Goal: Task Accomplishment & Management: Use online tool/utility

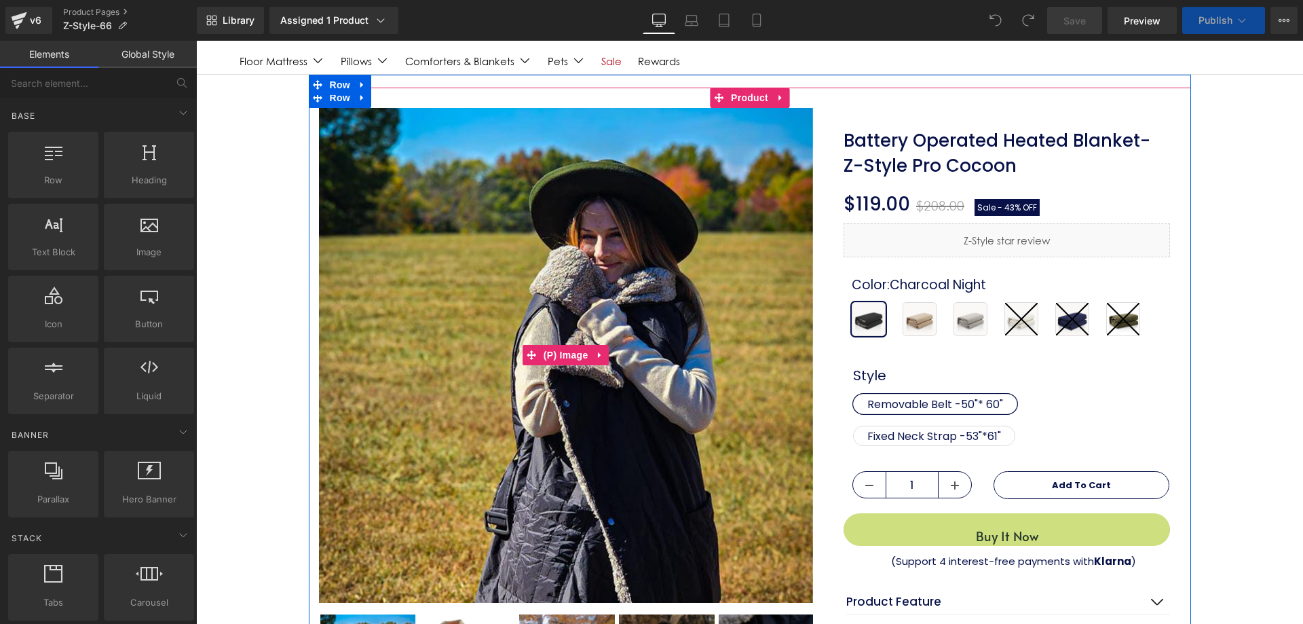
scroll to position [68, 0]
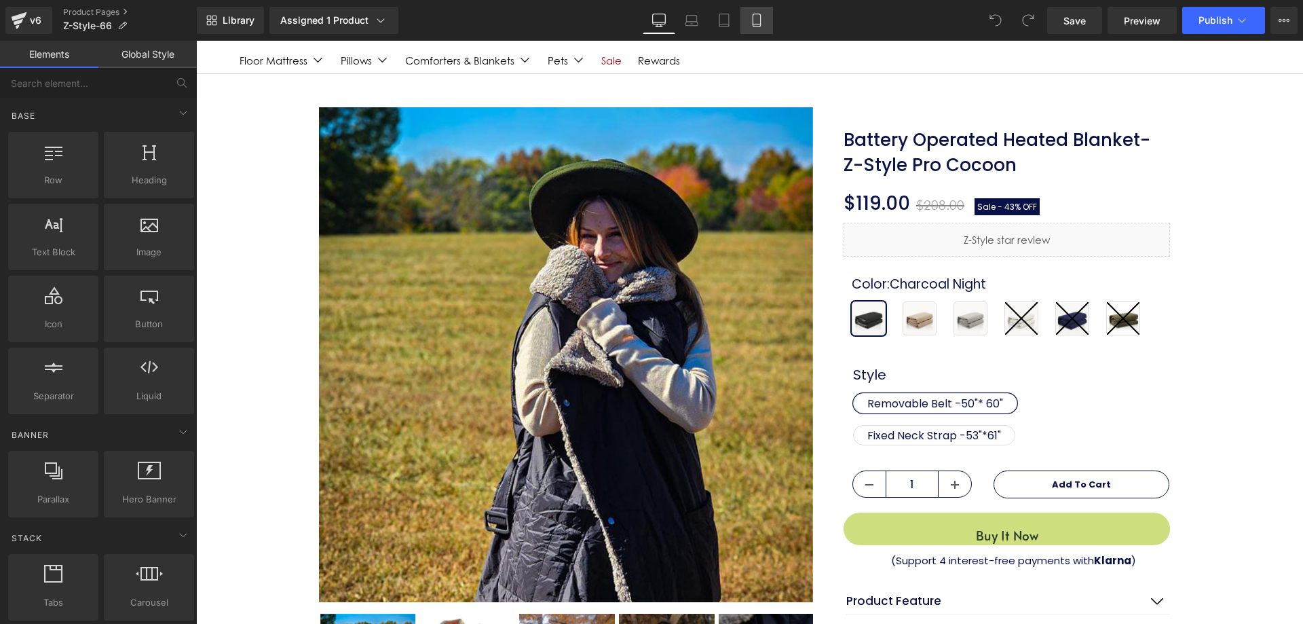
click at [752, 18] on icon at bounding box center [757, 21] width 14 height 14
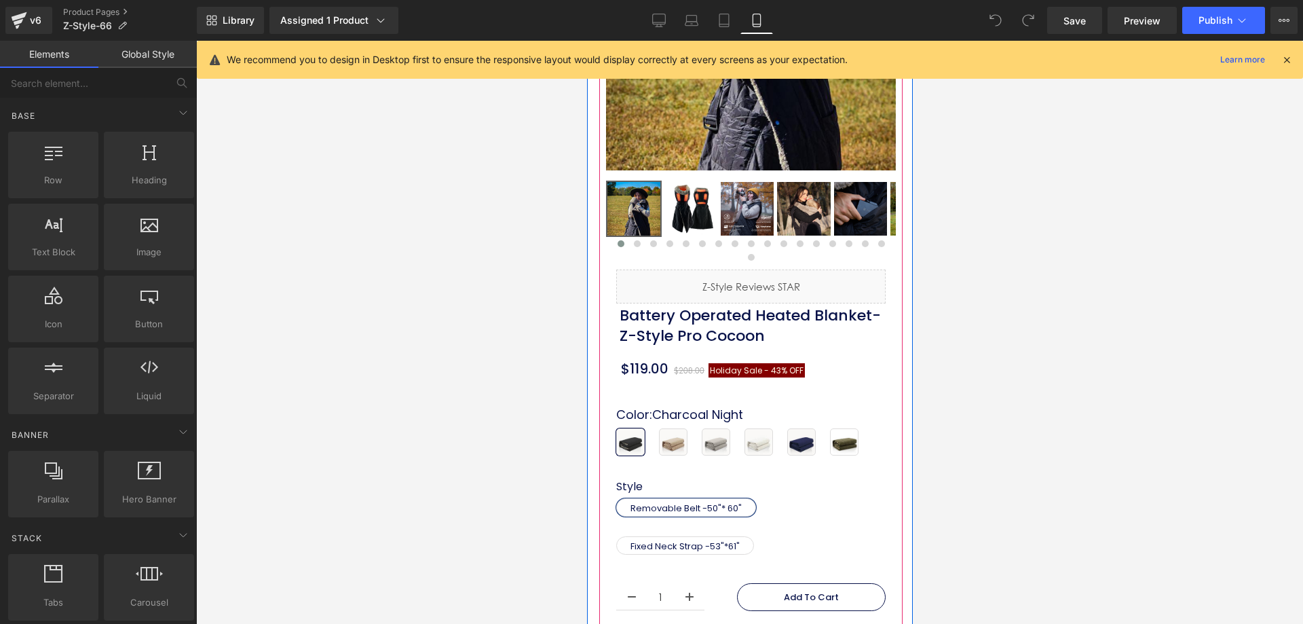
scroll to position [204, 0]
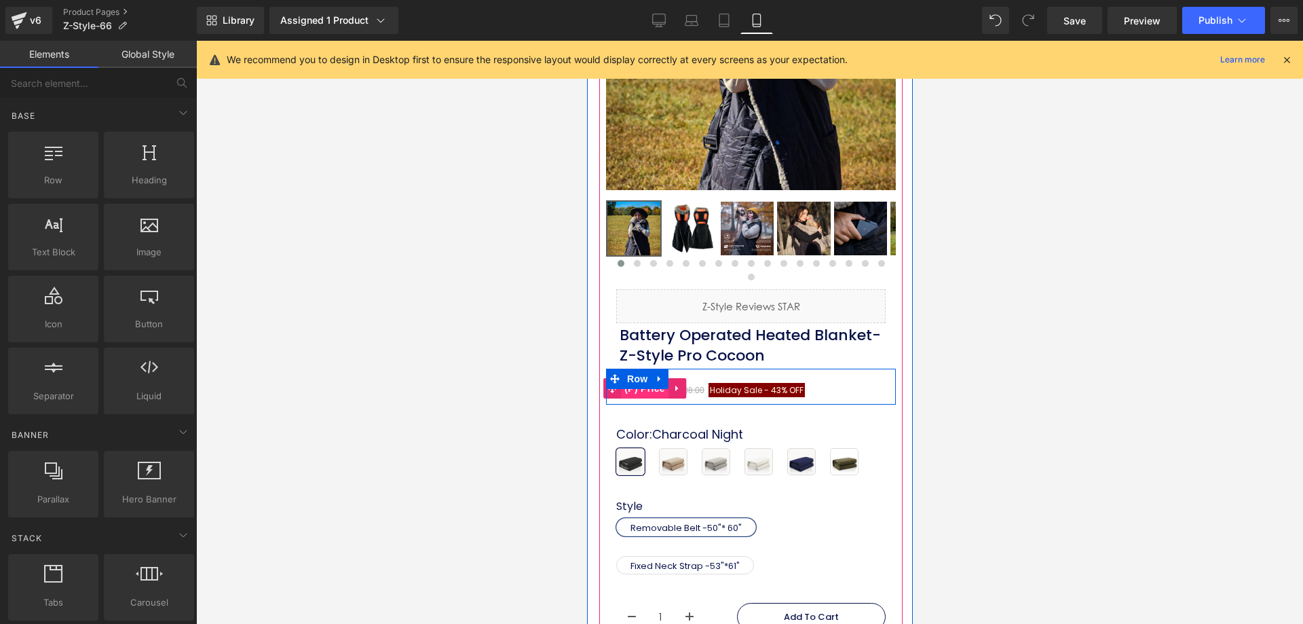
click at [647, 382] on span "(P) Price" at bounding box center [643, 388] width 47 height 20
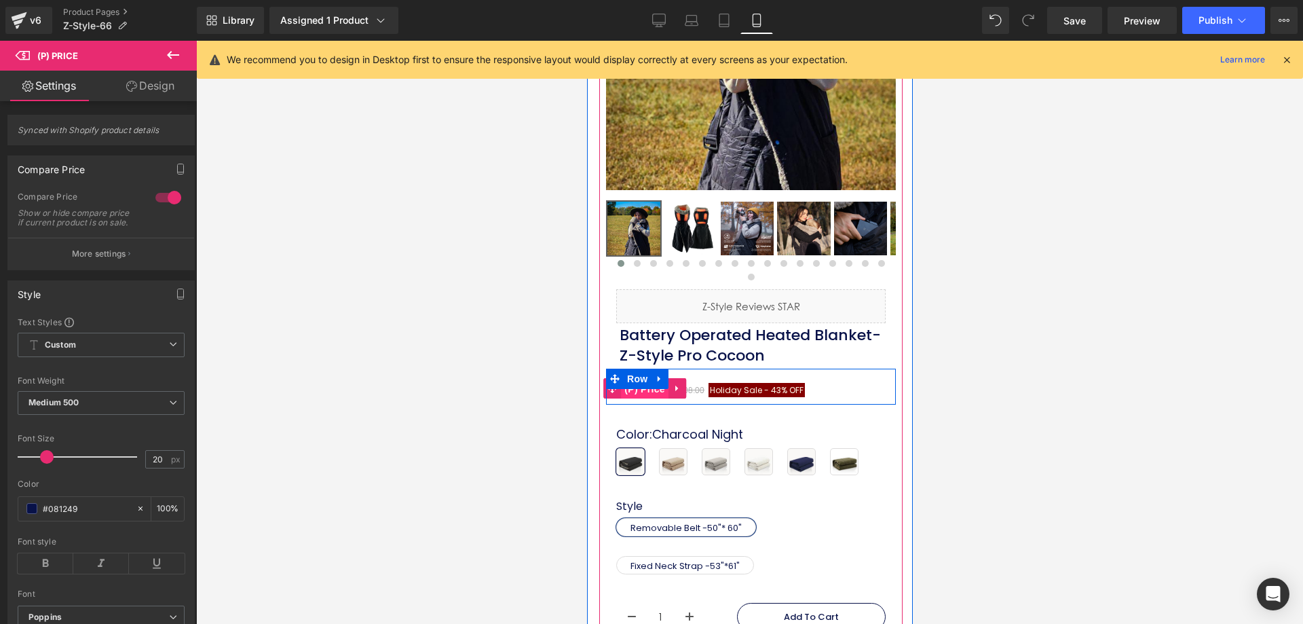
click at [656, 379] on span "(P) Price" at bounding box center [643, 389] width 47 height 20
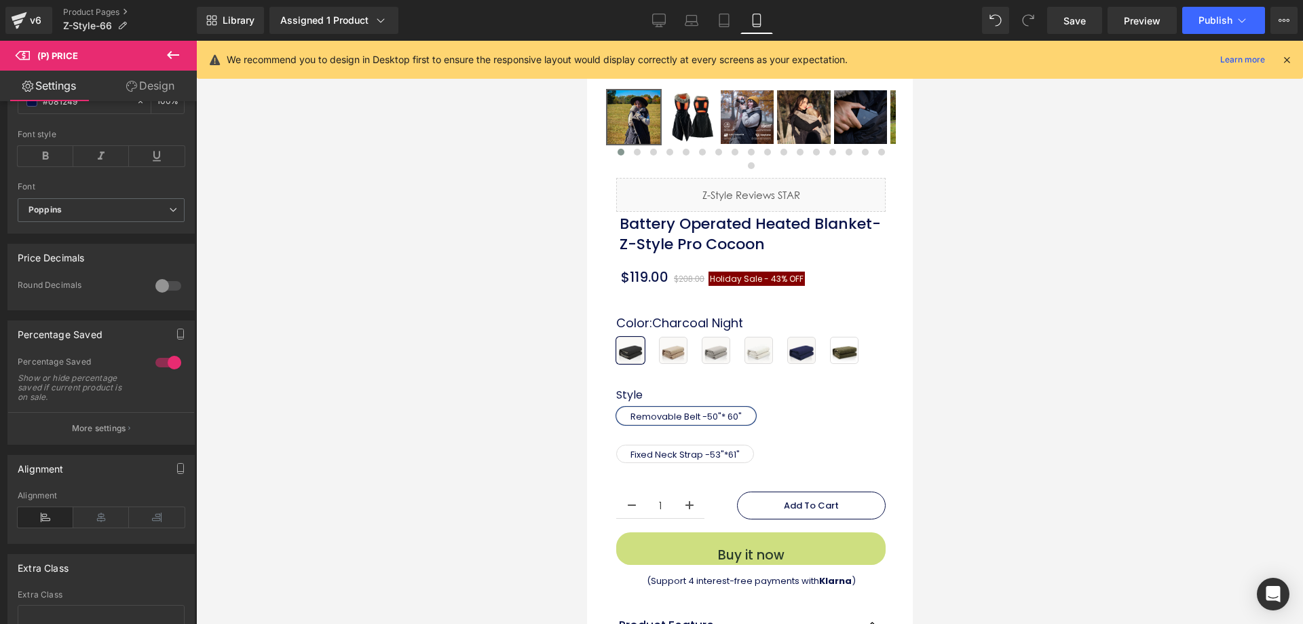
scroll to position [339, 0]
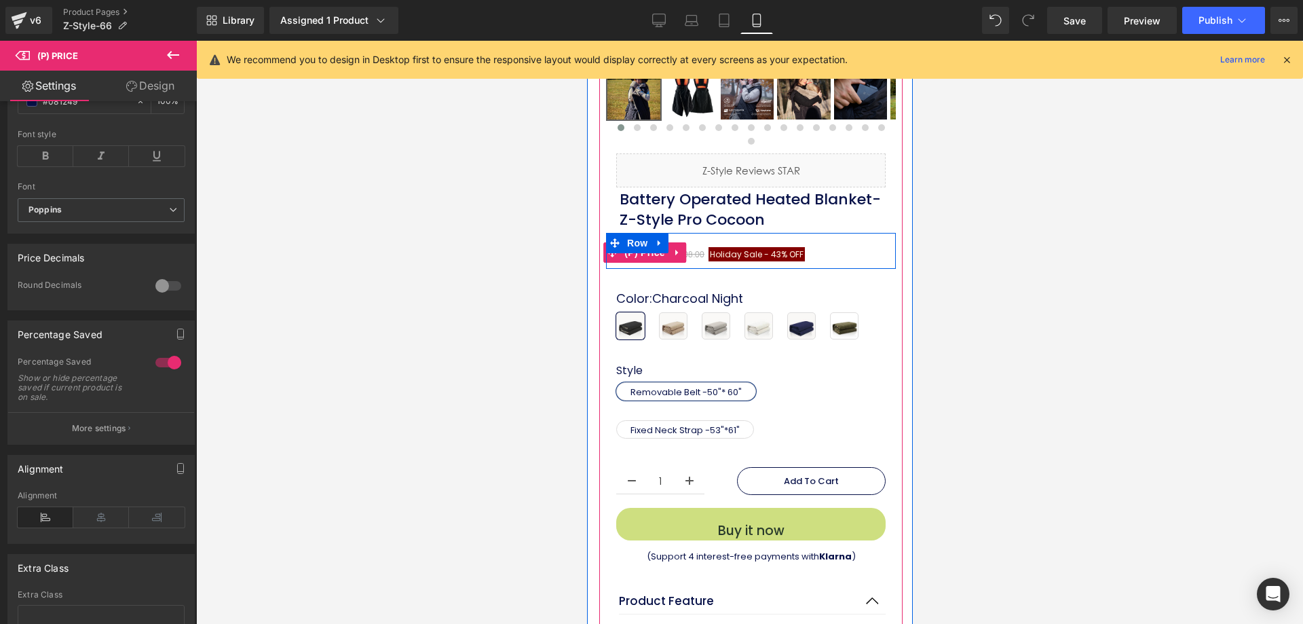
click at [748, 248] on span "Holiday Sale -" at bounding box center [738, 254] width 59 height 12
click at [639, 245] on span "(P) Price" at bounding box center [643, 253] width 47 height 20
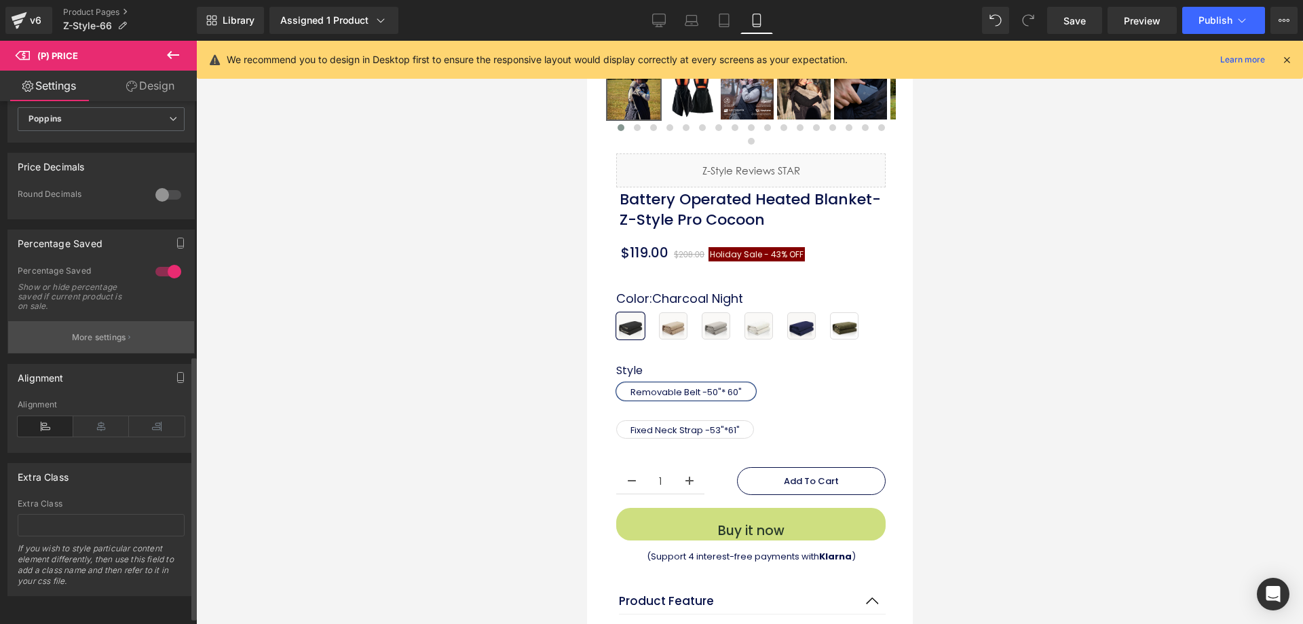
scroll to position [518, 0]
click at [109, 331] on p "More settings" at bounding box center [99, 337] width 54 height 12
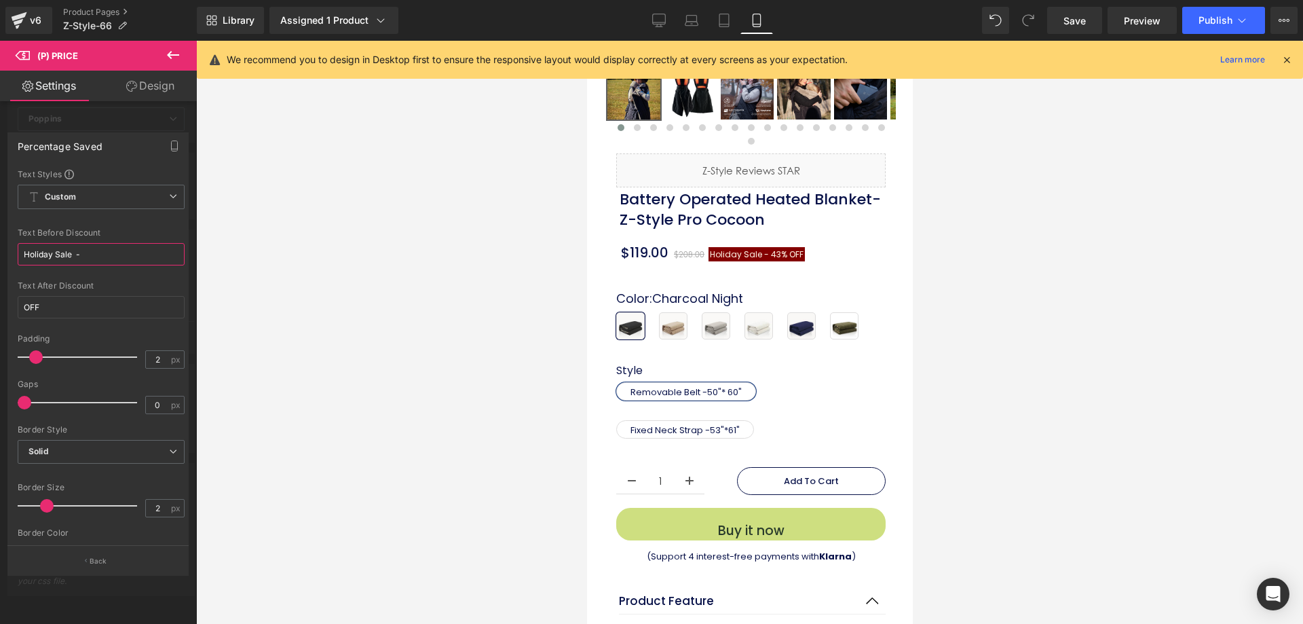
drag, startPoint x: 55, startPoint y: 252, endPoint x: 0, endPoint y: 263, distance: 56.2
click at [0, 263] on div "Percentage Saved Text Styles Custom Custom Setup Global Style Custom Setup Glob…" at bounding box center [98, 348] width 197 height 452
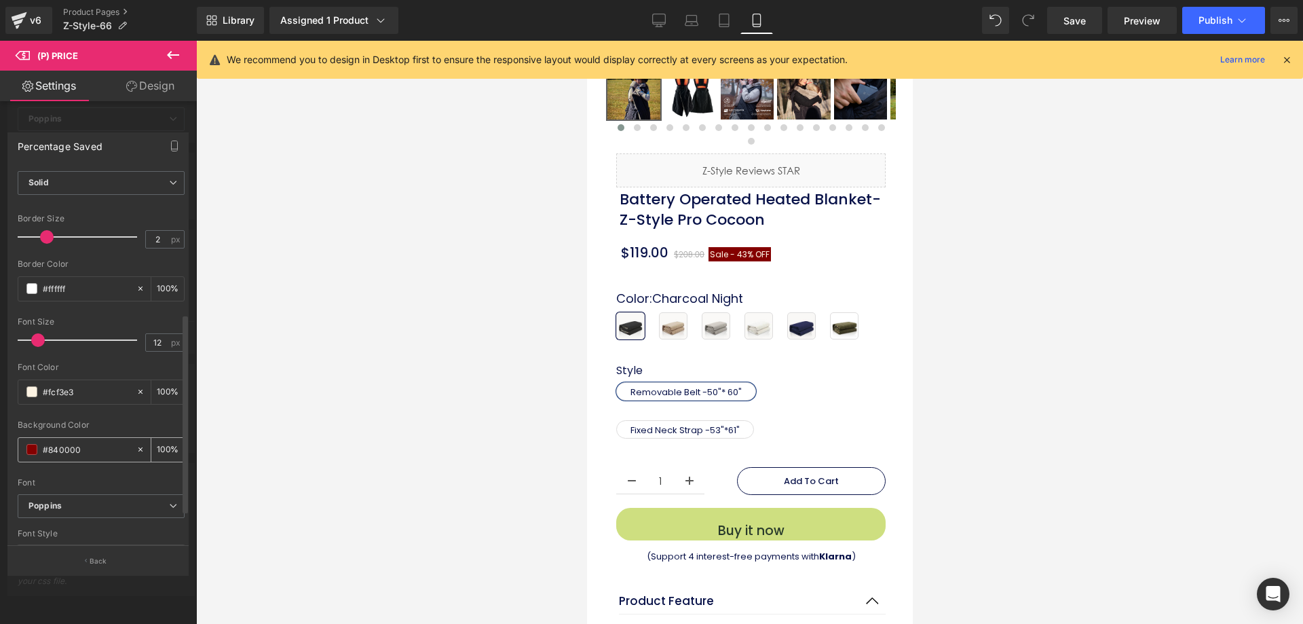
scroll to position [271, 0]
type input "Sale -"
click at [37, 451] on div "#840000" at bounding box center [76, 447] width 117 height 24
click at [29, 448] on span at bounding box center [31, 446] width 11 height 11
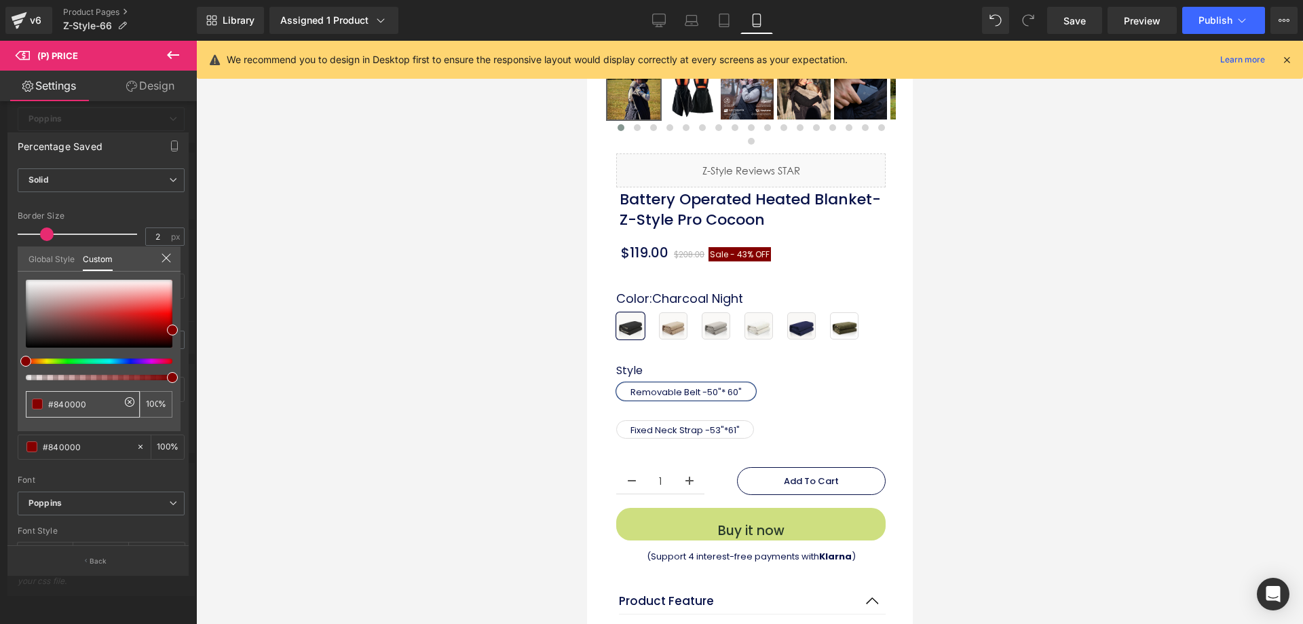
drag, startPoint x: 88, startPoint y: 400, endPoint x: 7, endPoint y: 413, distance: 81.0
click at [20, 410] on div "#840000 100 %" at bounding box center [99, 355] width 163 height 151
type input "0"
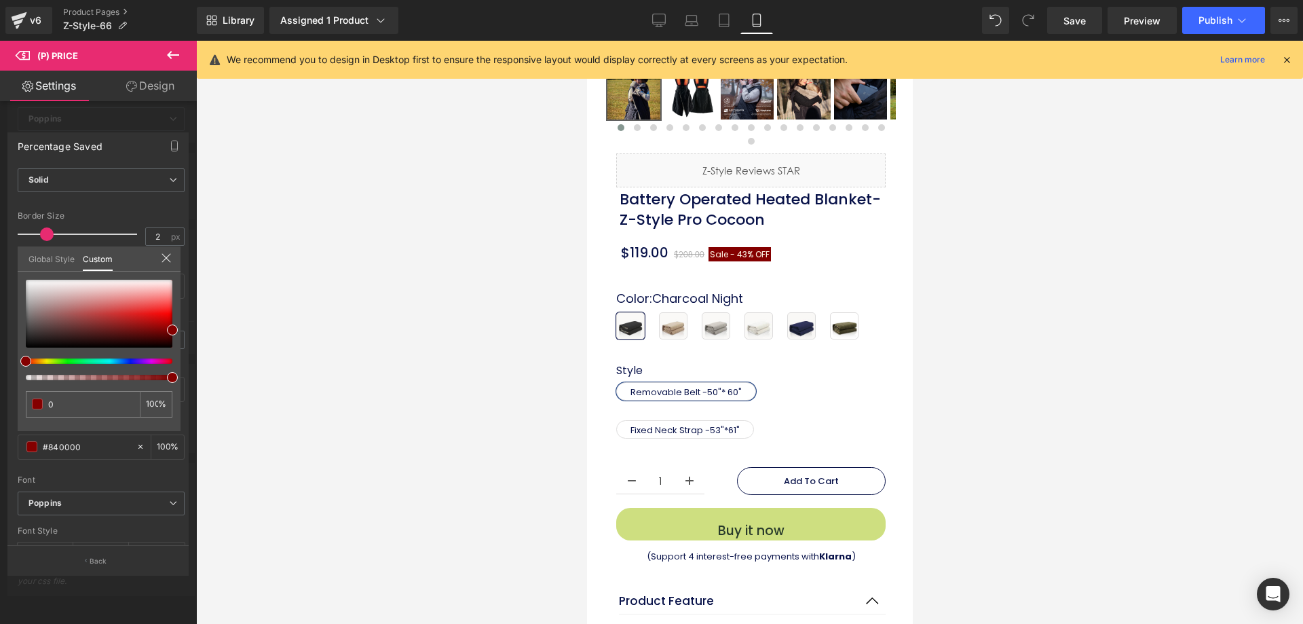
type input "08"
type input "0"
type input "08"
type input "081"
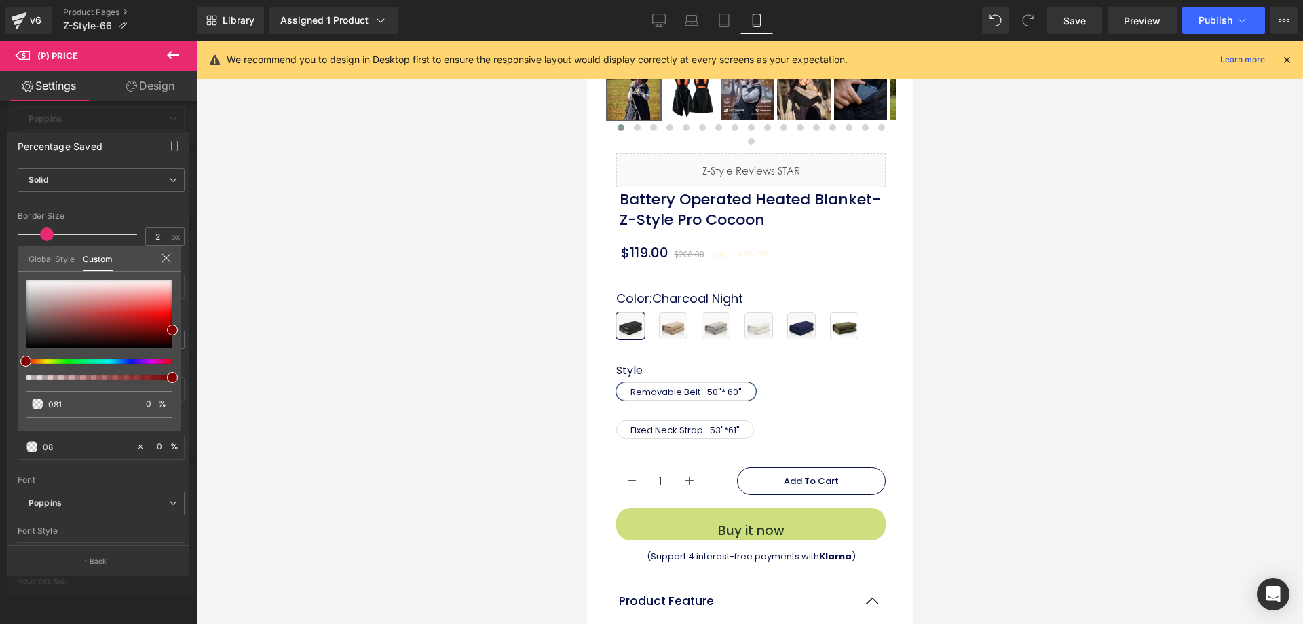
type input "100"
type input "0812"
type input "100"
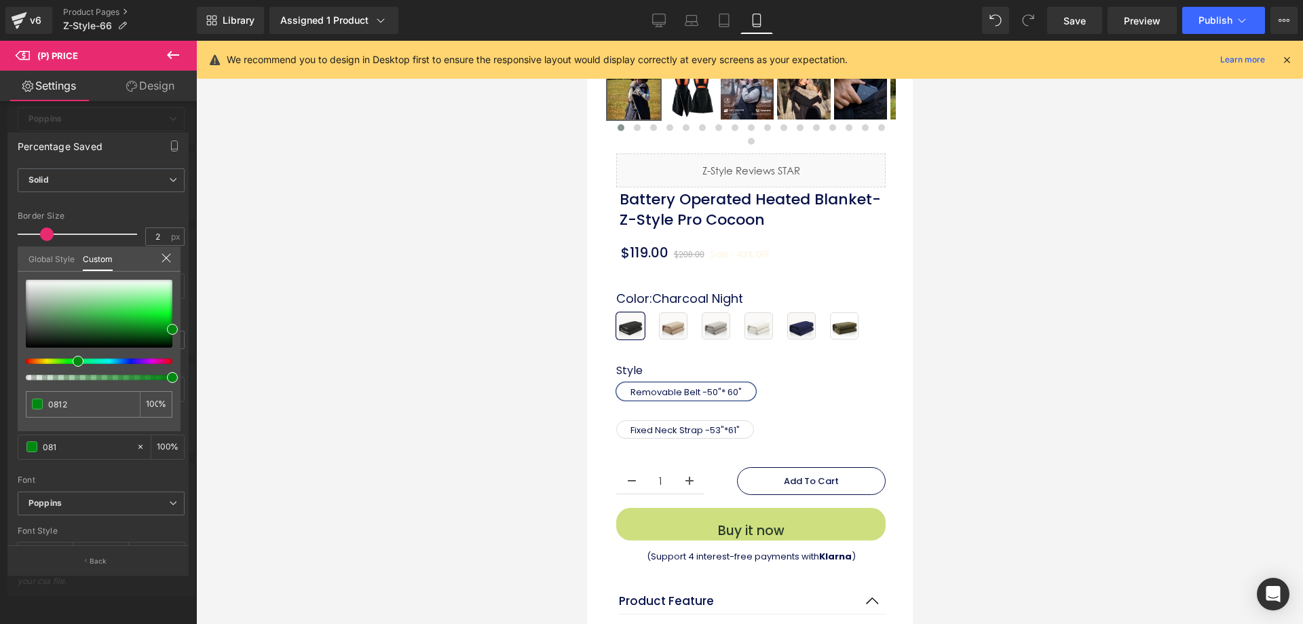
type input "0812"
type input "13"
type input "08124"
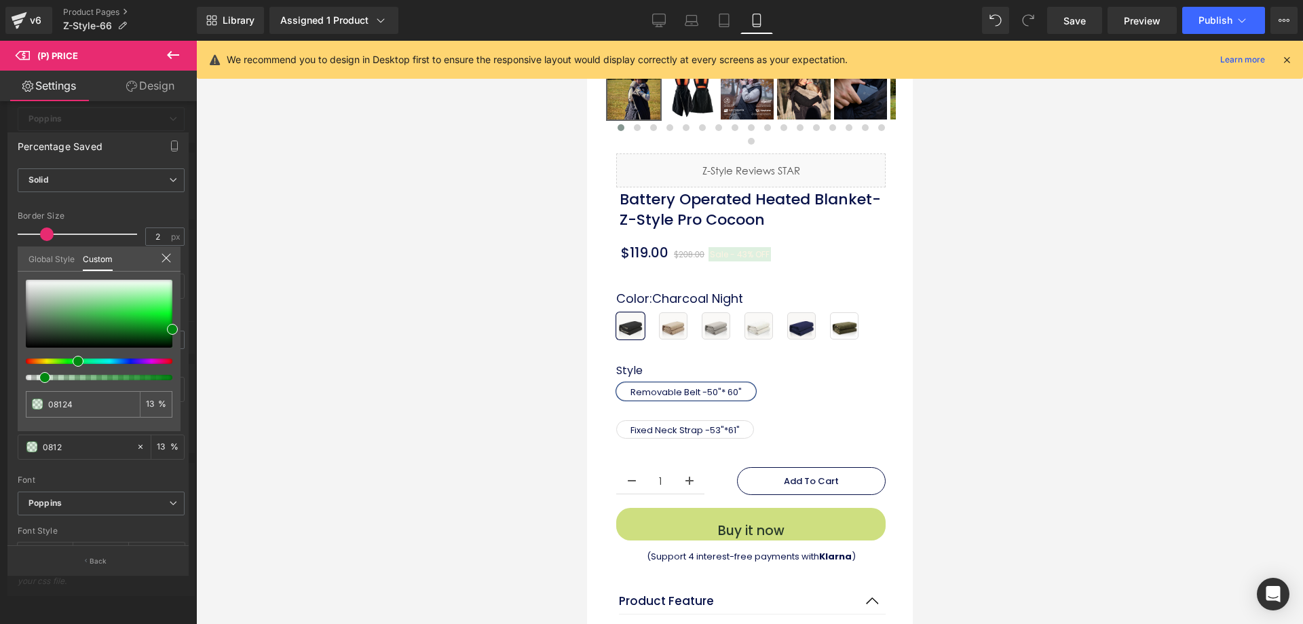
type input "0"
type input "081249"
type input "100"
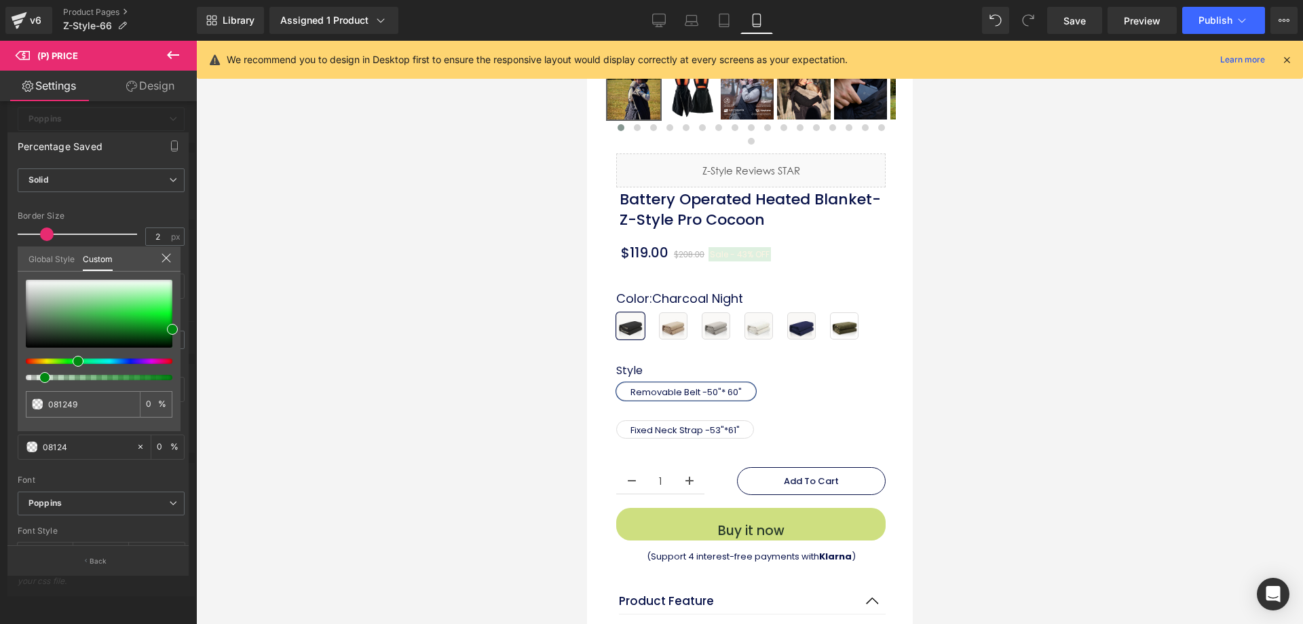
type input "100"
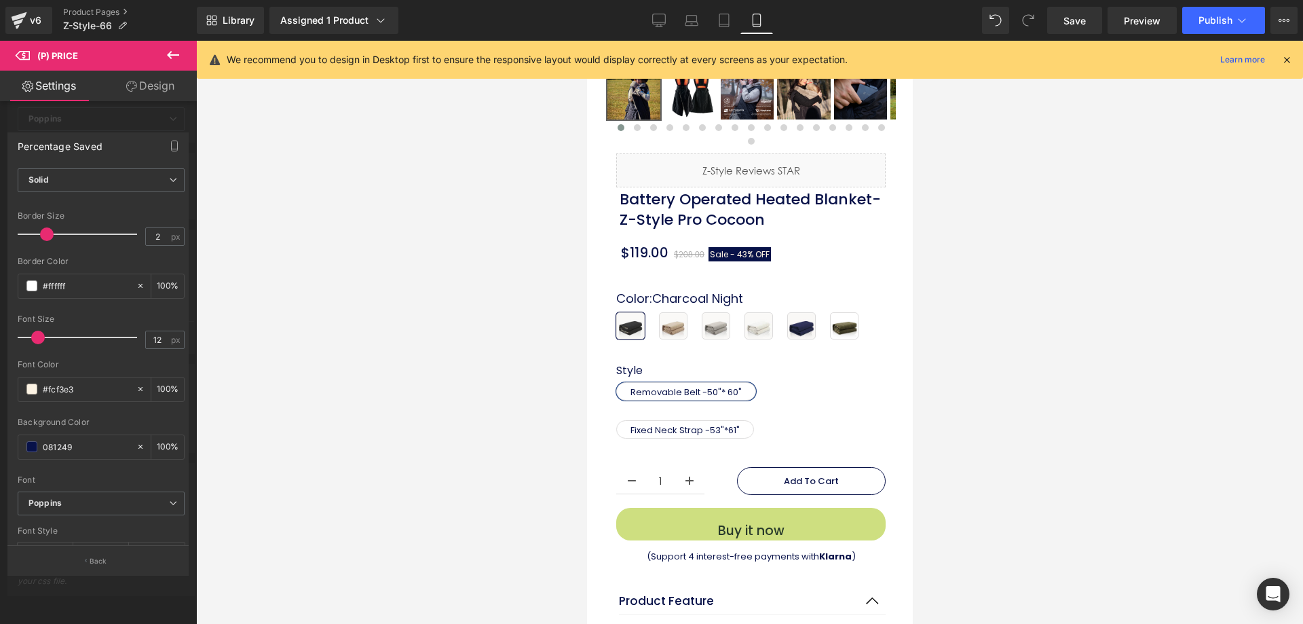
click at [428, 387] on div at bounding box center [749, 332] width 1107 height 583
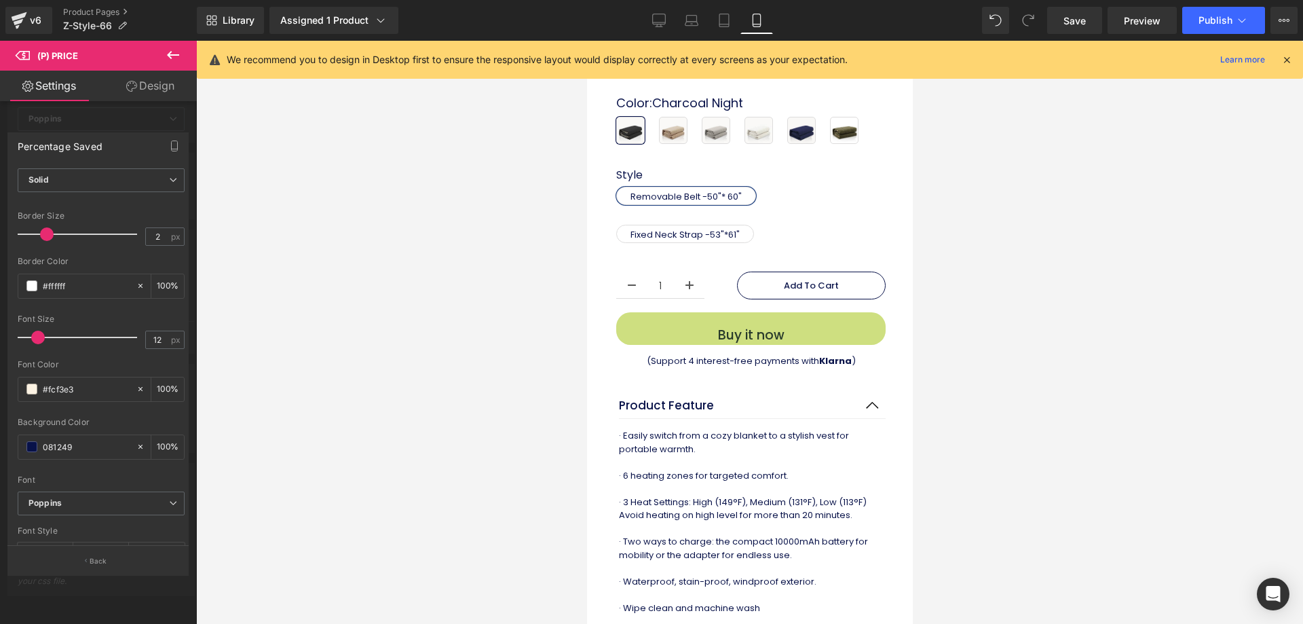
scroll to position [543, 0]
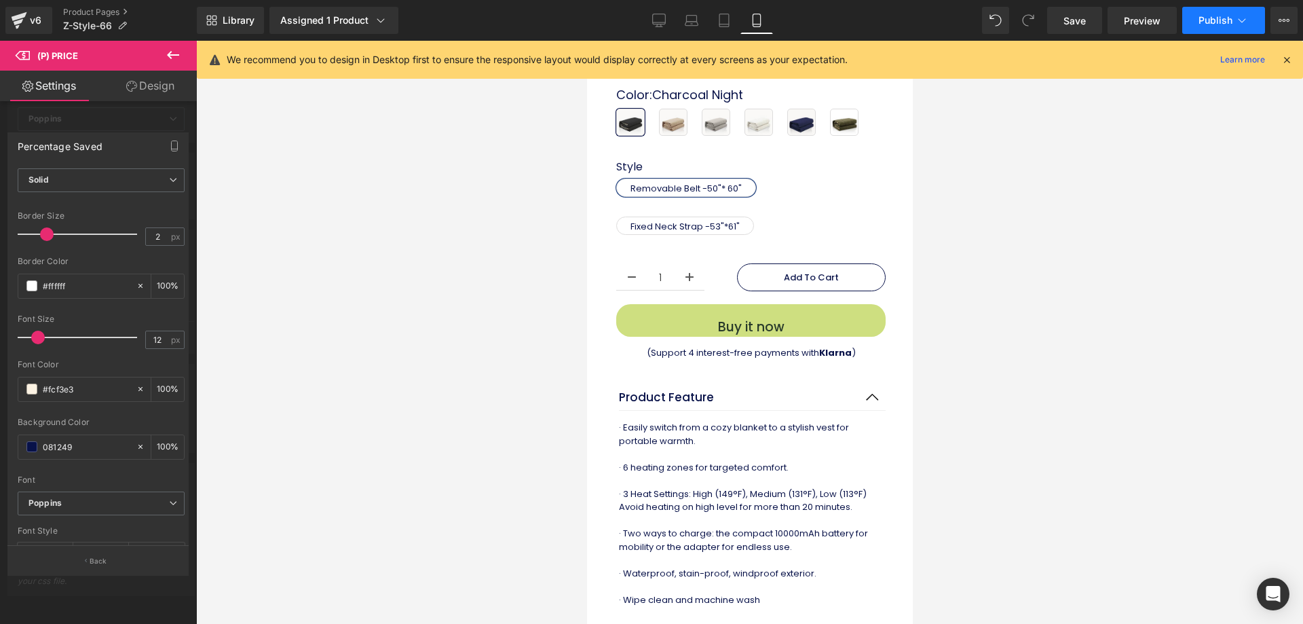
click at [1222, 18] on span "Publish" at bounding box center [1215, 20] width 34 height 11
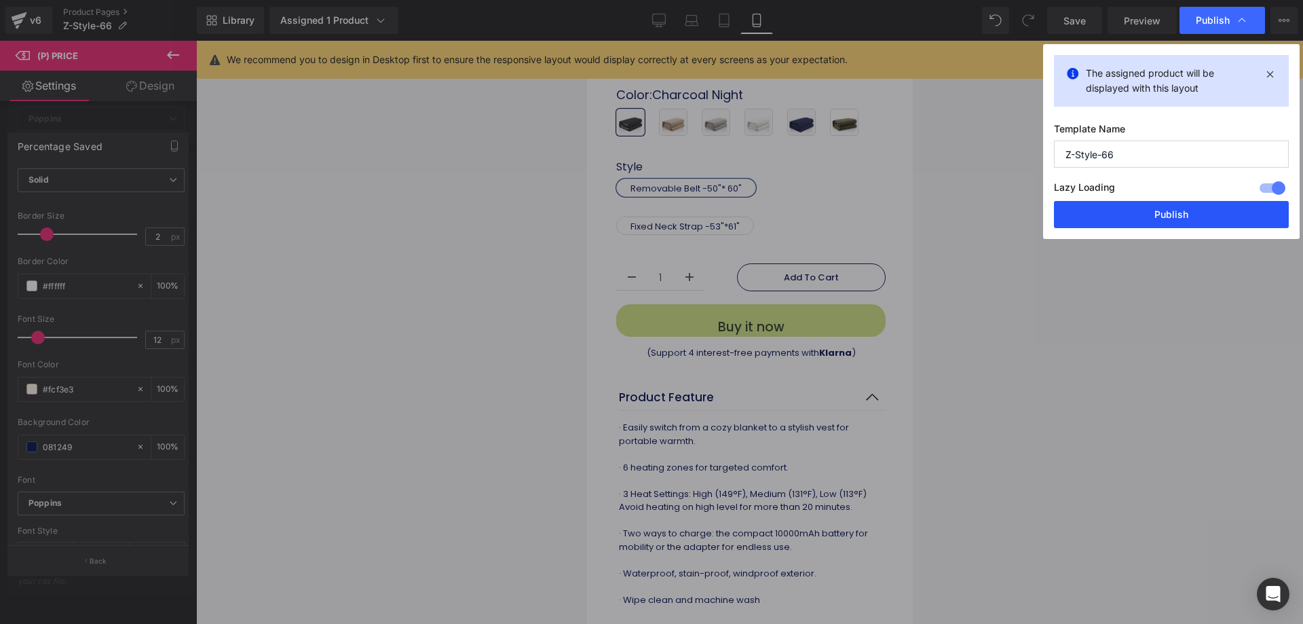
click at [1153, 212] on button "Publish" at bounding box center [1171, 214] width 235 height 27
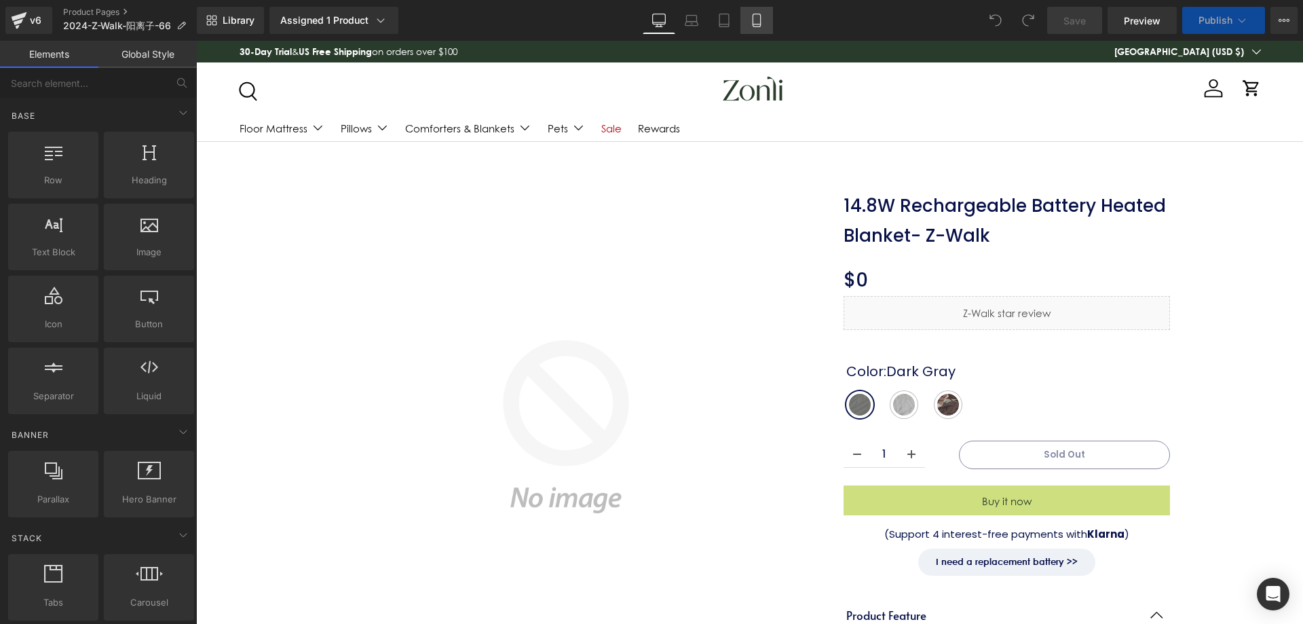
click at [757, 19] on icon at bounding box center [757, 21] width 14 height 14
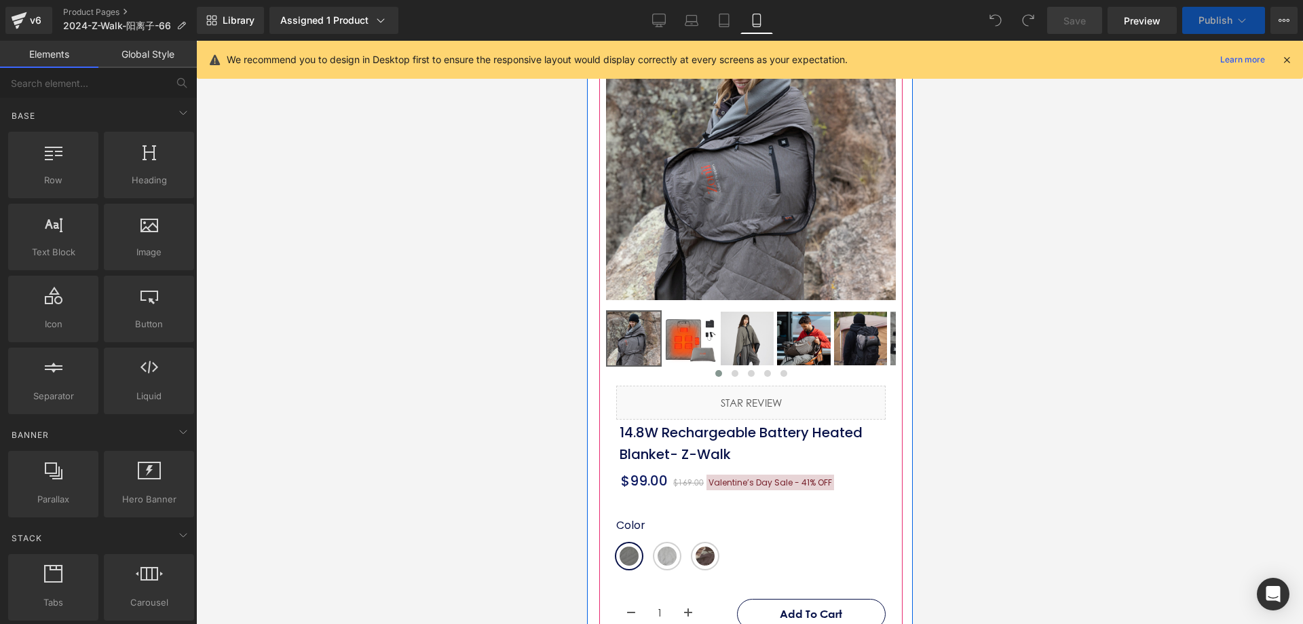
scroll to position [136, 0]
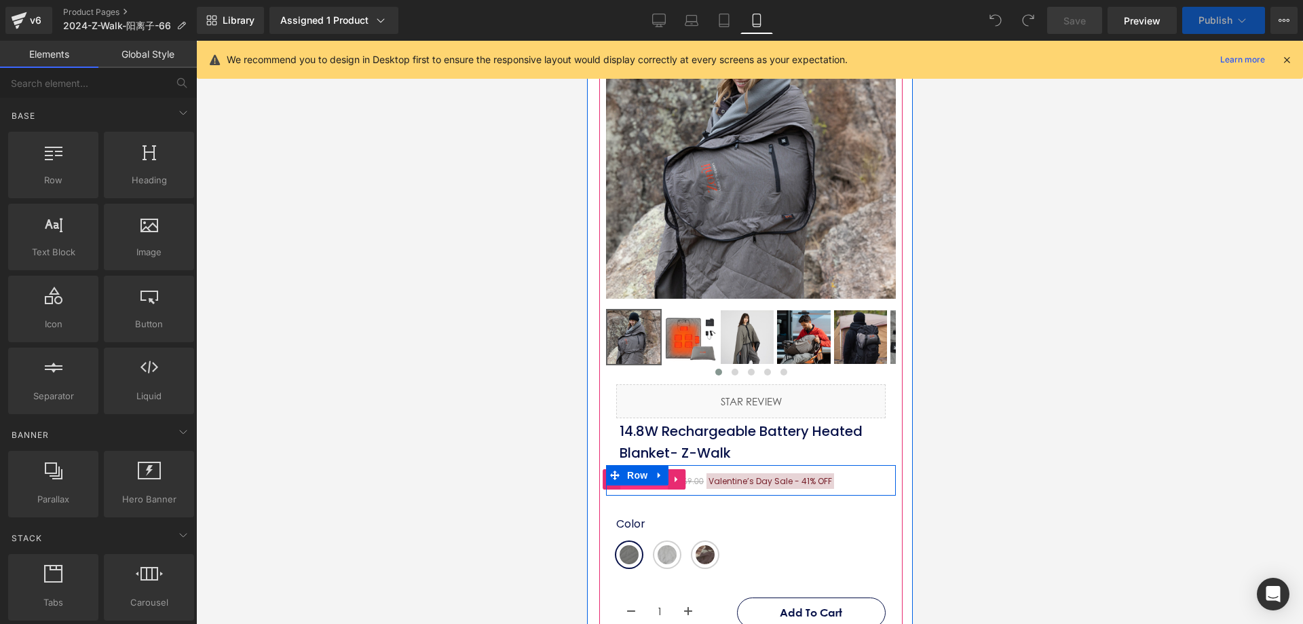
click at [651, 477] on span "(P) Price" at bounding box center [643, 479] width 47 height 20
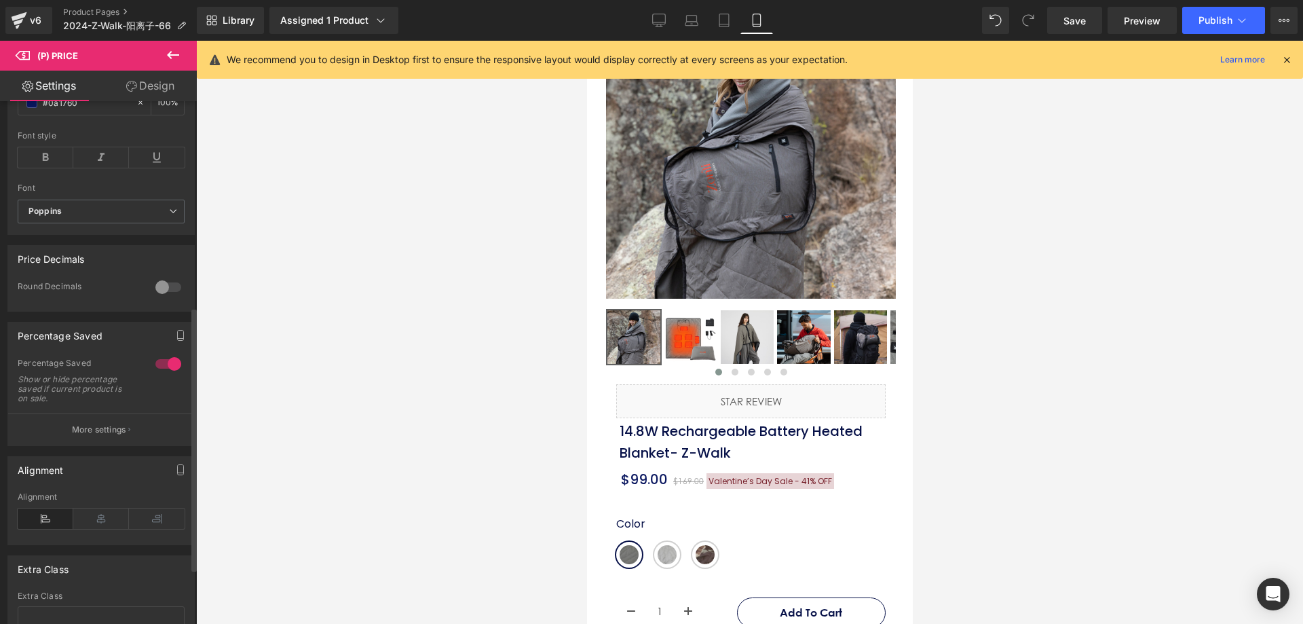
scroll to position [407, 0]
click at [90, 444] on button "More settings" at bounding box center [101, 428] width 186 height 32
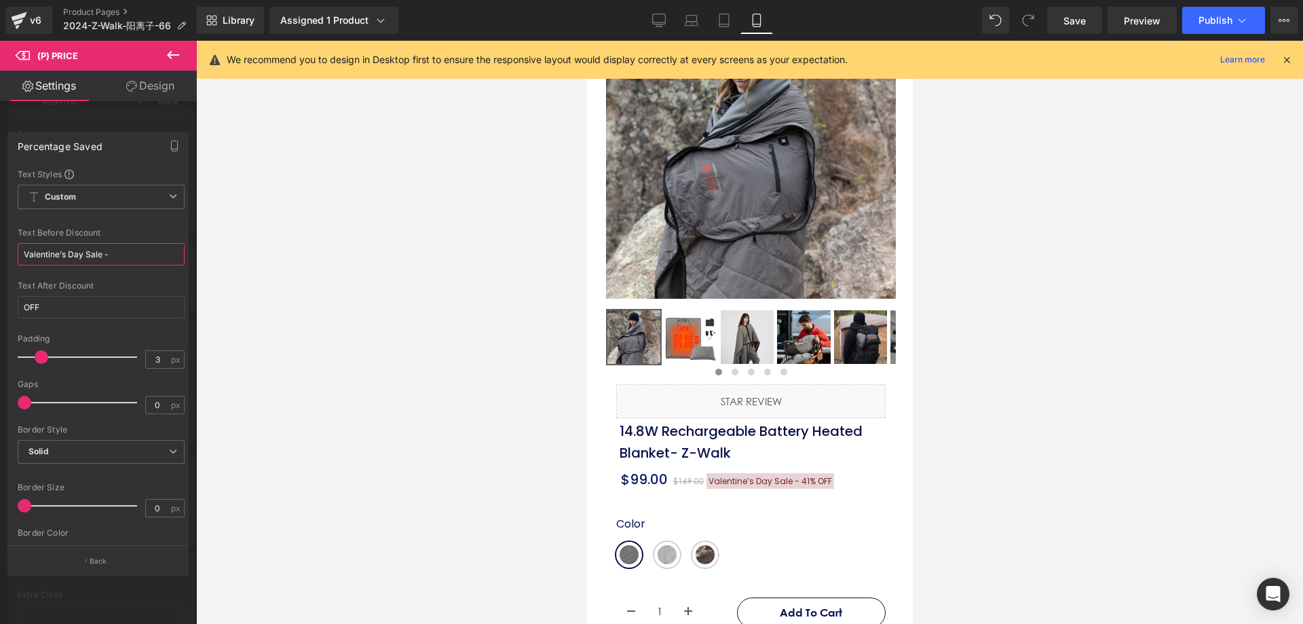
drag, startPoint x: 85, startPoint y: 253, endPoint x: 0, endPoint y: 254, distance: 85.5
click at [0, 252] on div "Percentage Saved Text Styles Custom Custom Setup Global Style Custom Setup Glob…" at bounding box center [98, 348] width 197 height 452
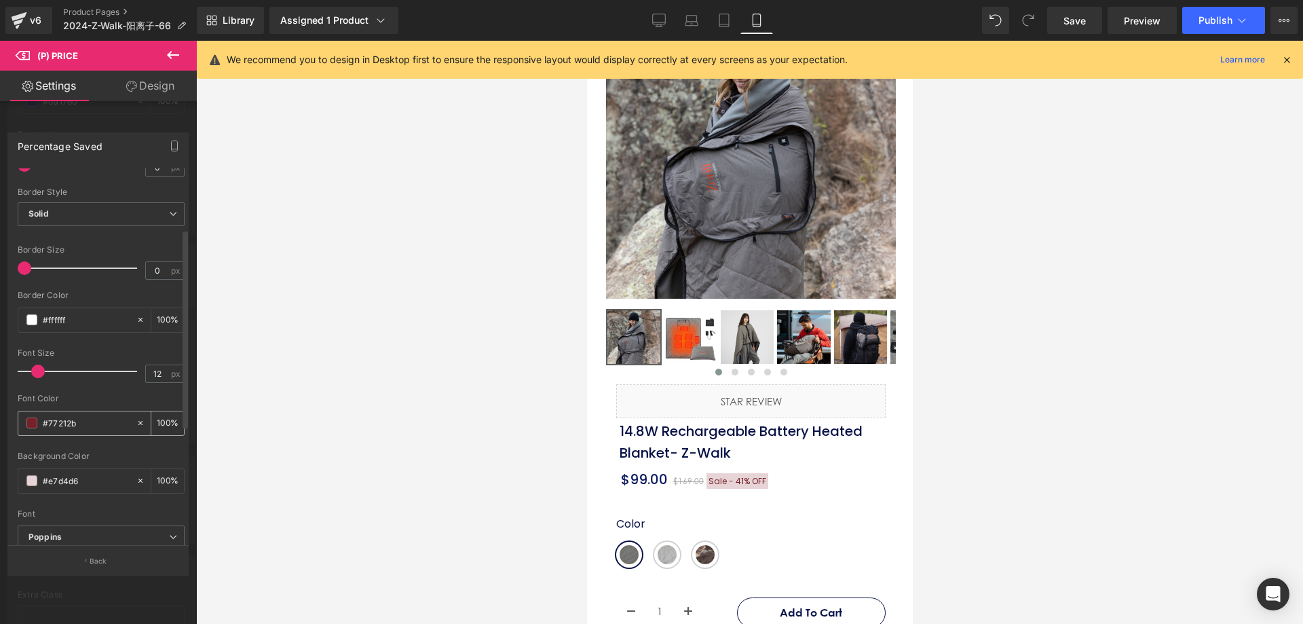
scroll to position [271, 0]
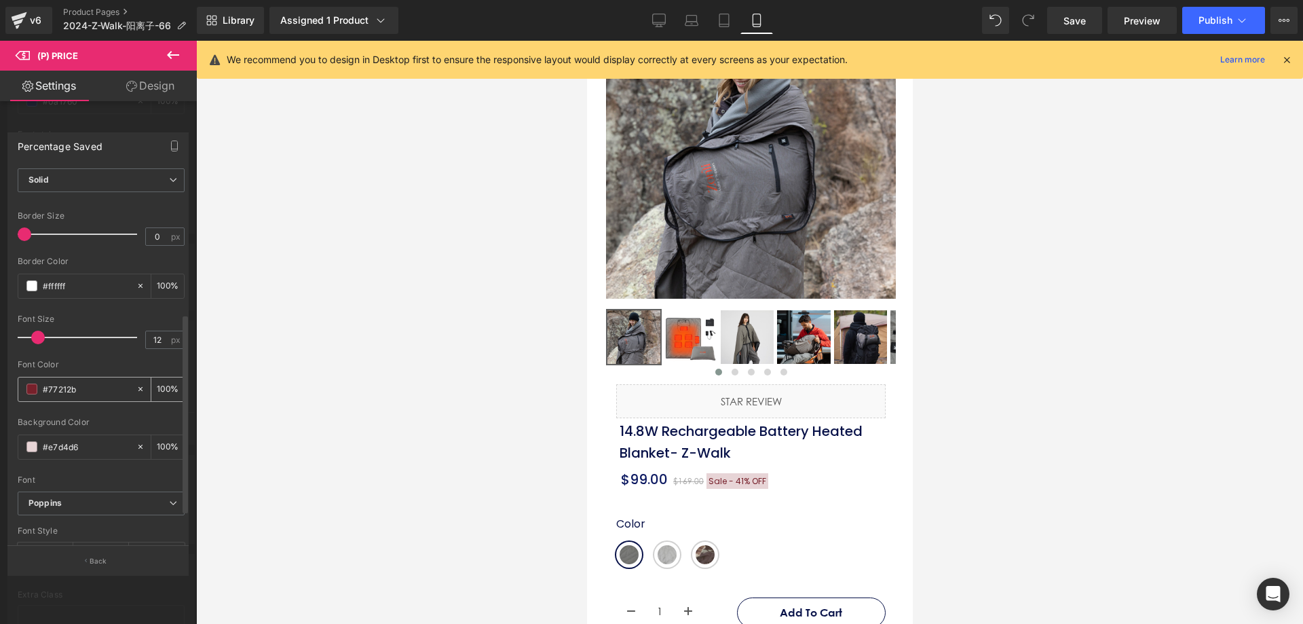
type input "Sale -"
click at [35, 388] on span at bounding box center [31, 388] width 11 height 11
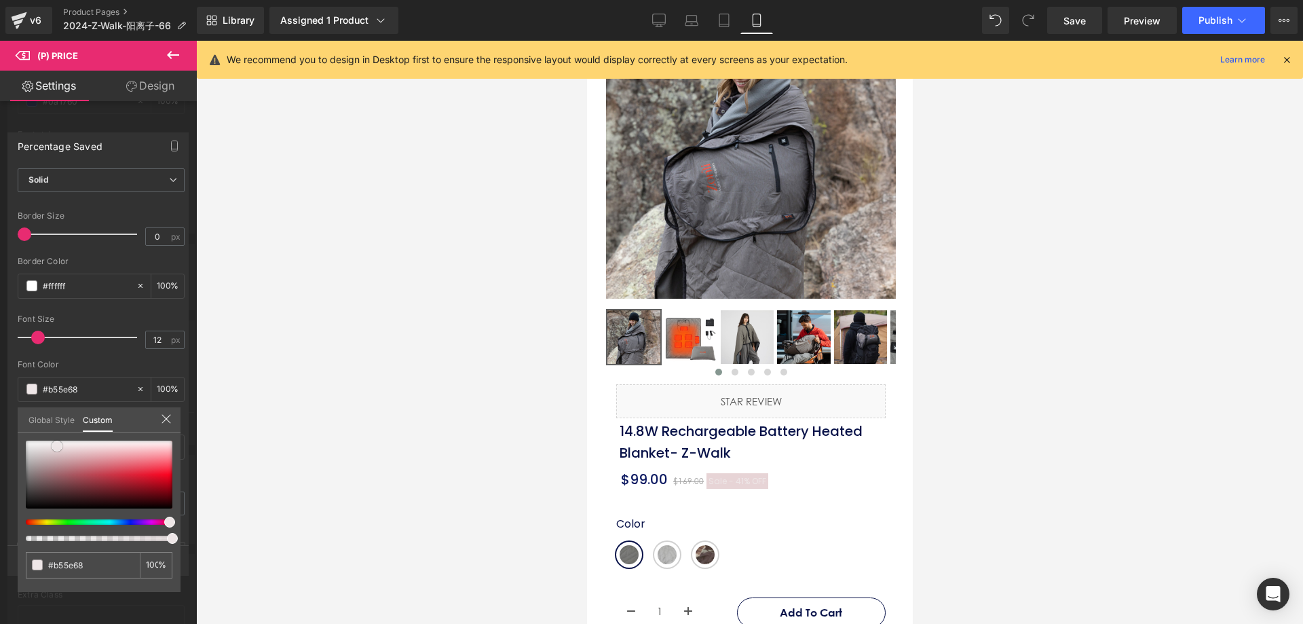
drag, startPoint x: 57, startPoint y: 446, endPoint x: 9, endPoint y: 411, distance: 59.7
click at [9, 411] on div "Percentage Saved Text Styles Custom Custom Setup Global Style Custom Setup Glob…" at bounding box center [98, 348] width 197 height 452
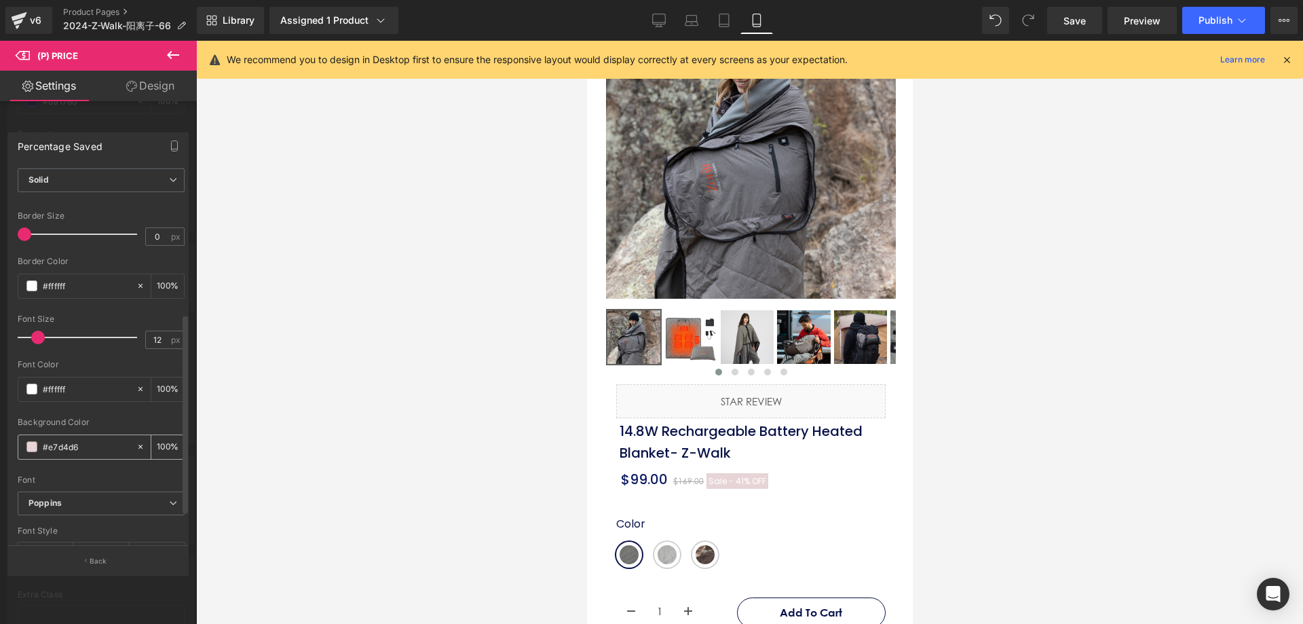
click at [52, 449] on input "#e7d4d6" at bounding box center [86, 446] width 87 height 15
click at [32, 447] on span at bounding box center [31, 446] width 11 height 11
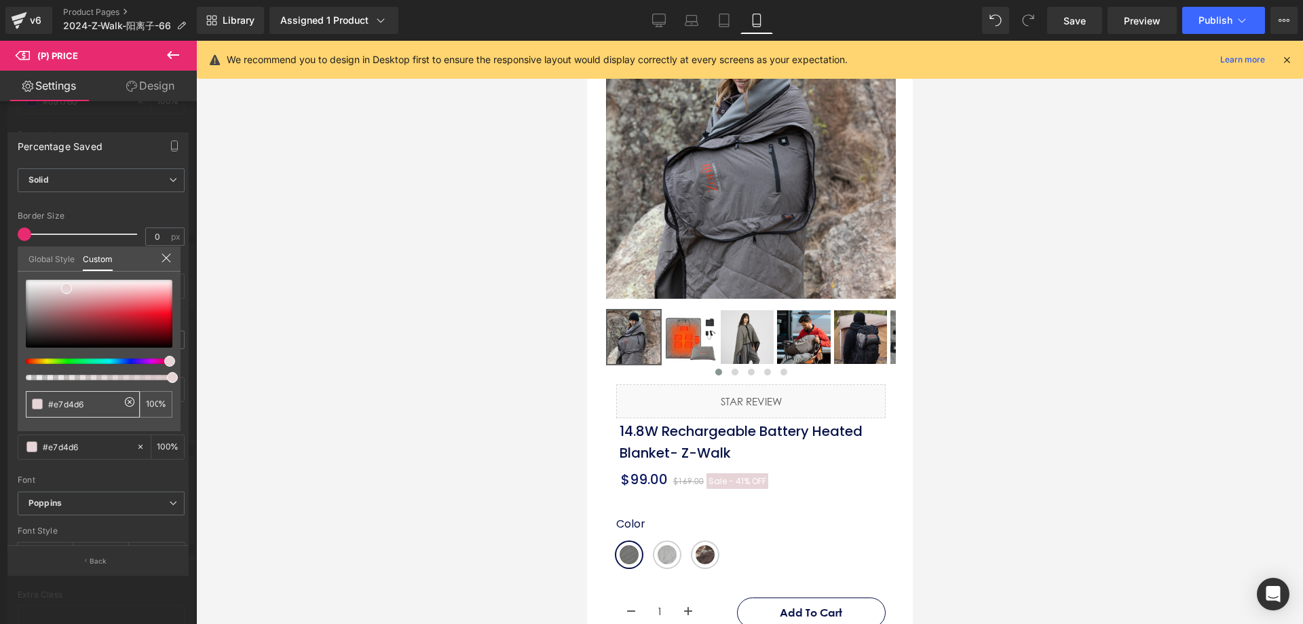
drag, startPoint x: 91, startPoint y: 400, endPoint x: 12, endPoint y: 406, distance: 78.9
click at [14, 405] on div "Percentage Saved Text Styles Custom Custom Setup Global Style Custom Setup Glob…" at bounding box center [98, 348] width 197 height 452
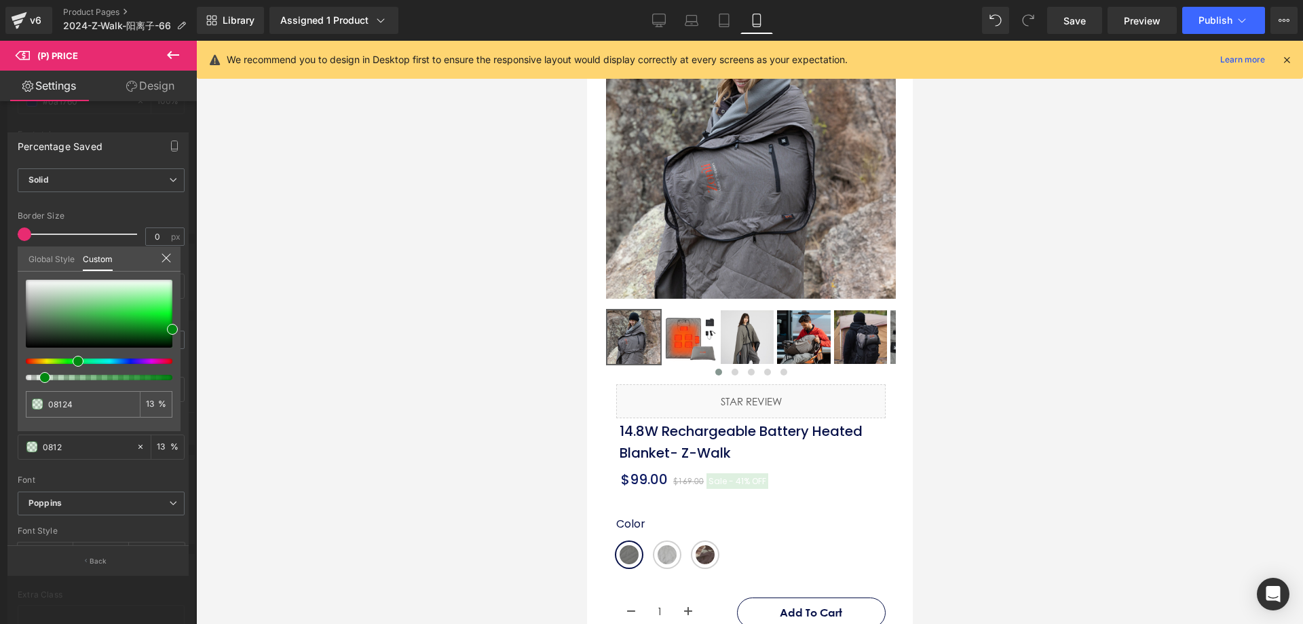
type input "081249"
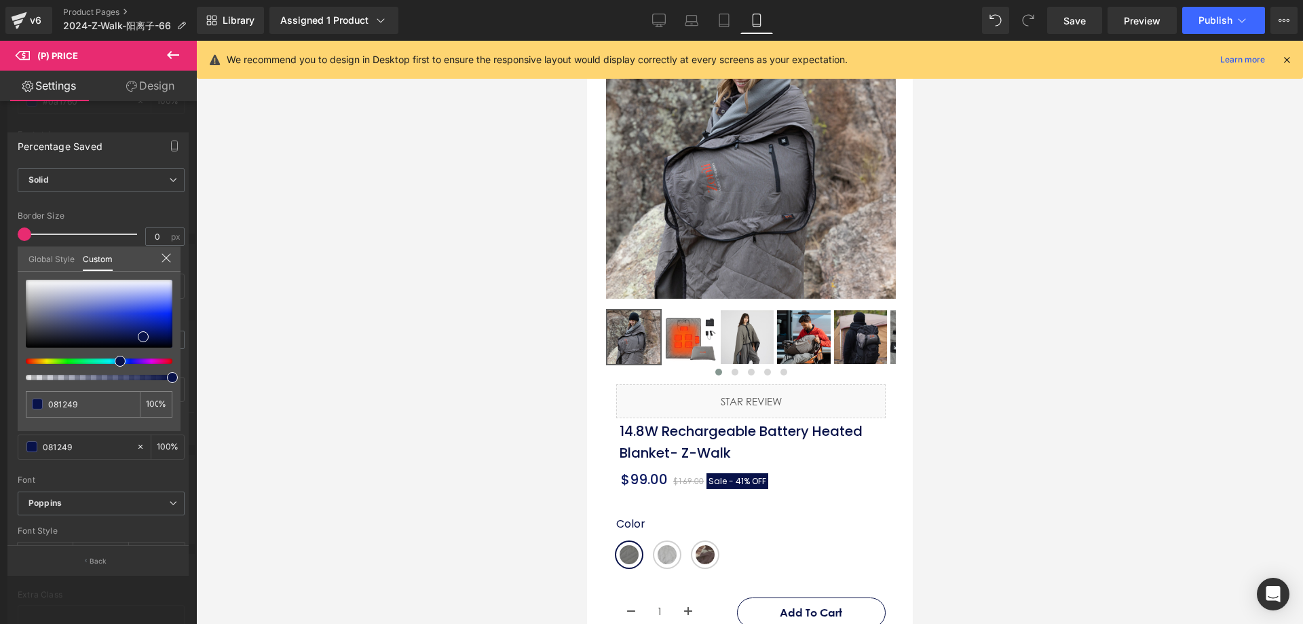
drag, startPoint x: 249, startPoint y: 451, endPoint x: 73, endPoint y: 155, distance: 344.7
click at [249, 451] on div at bounding box center [749, 332] width 1107 height 583
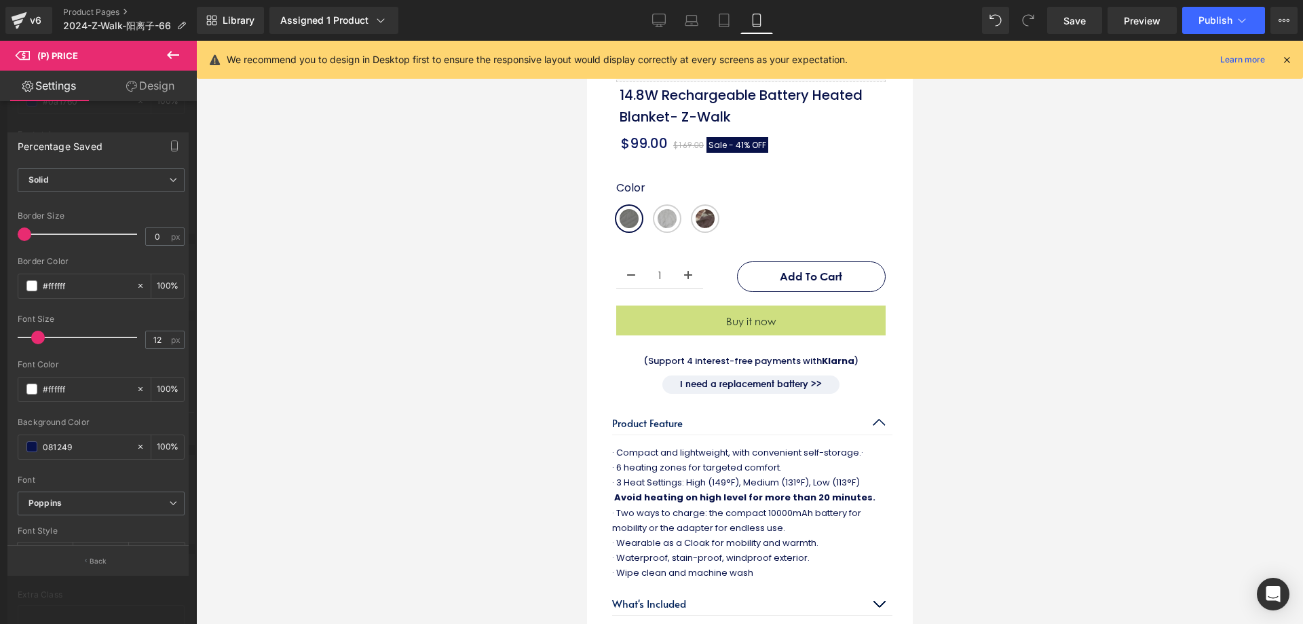
scroll to position [475, 0]
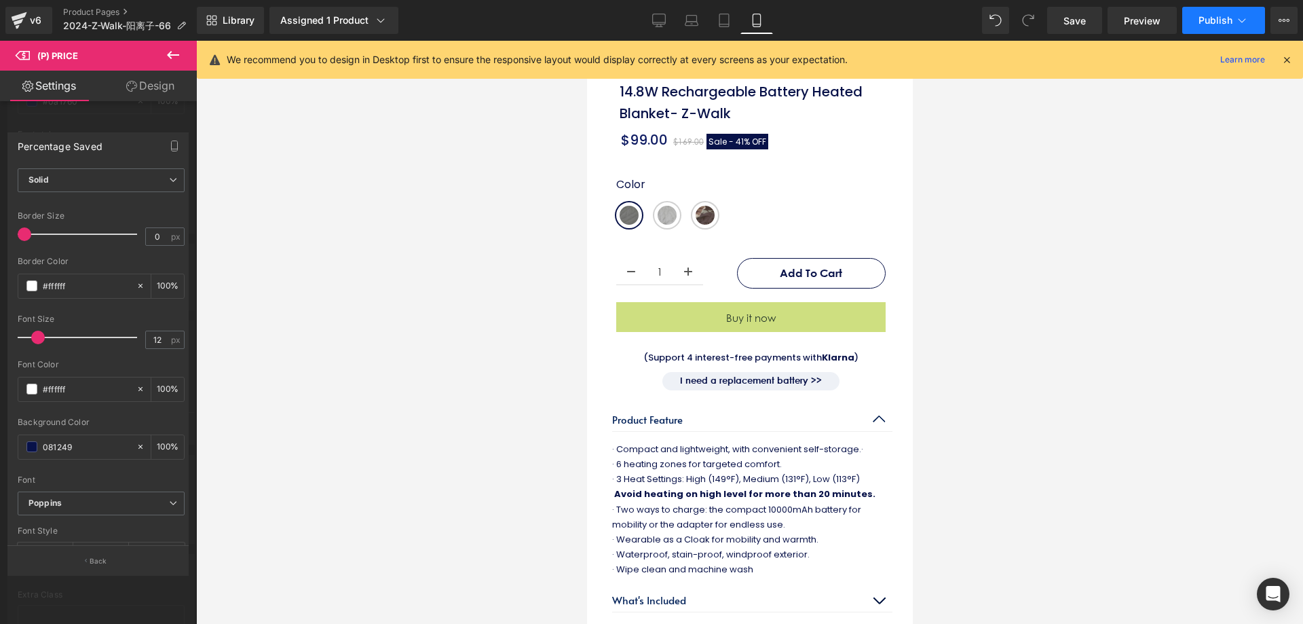
click at [1196, 22] on button "Publish" at bounding box center [1223, 20] width 83 height 27
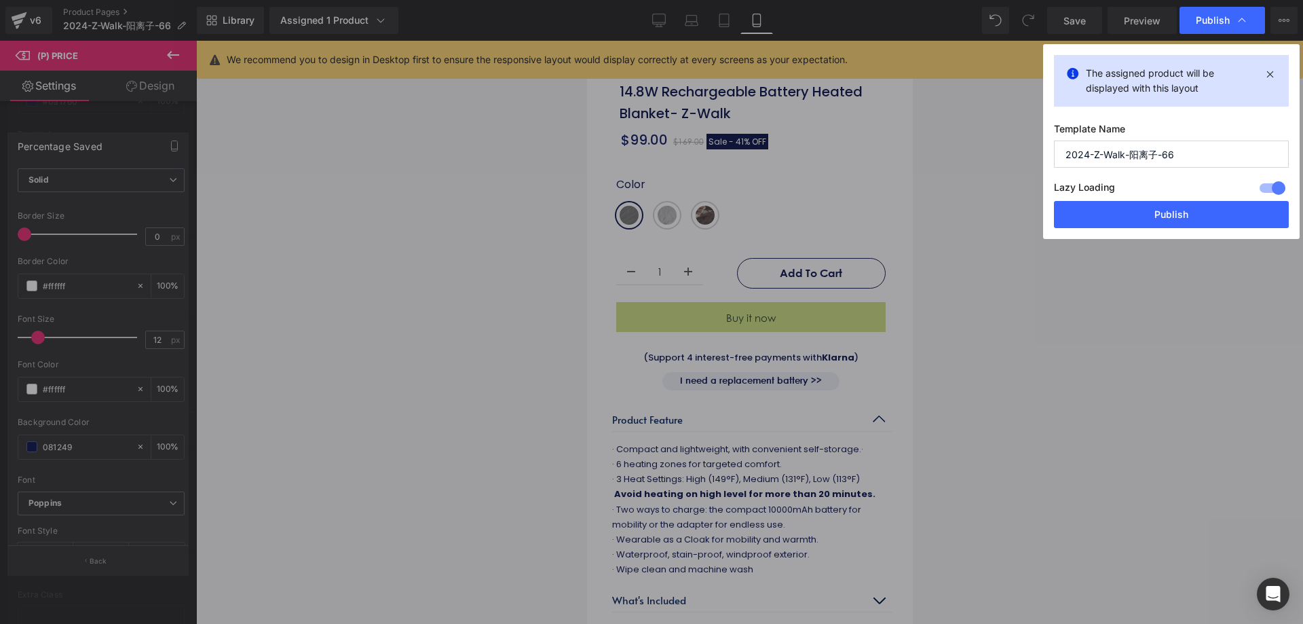
drag, startPoint x: 1161, startPoint y: 209, endPoint x: 0, endPoint y: 3, distance: 1179.2
click at [1161, 210] on button "Publish" at bounding box center [1171, 214] width 235 height 27
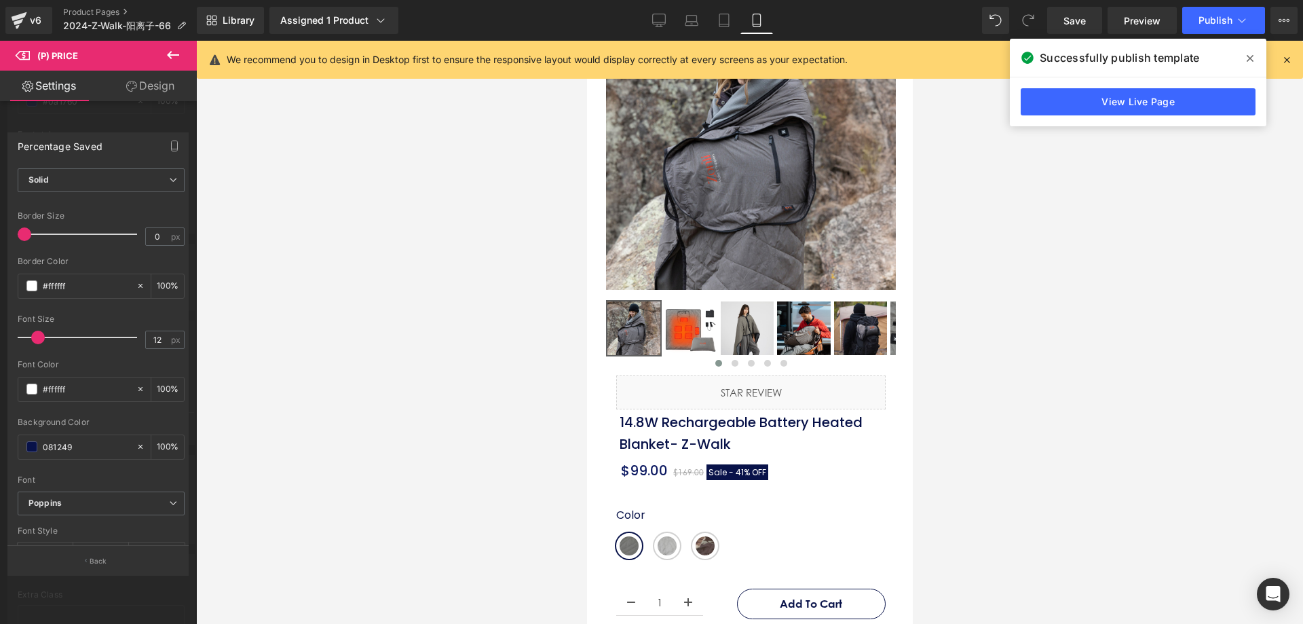
scroll to position [271, 0]
